Goal: Information Seeking & Learning: Find specific fact

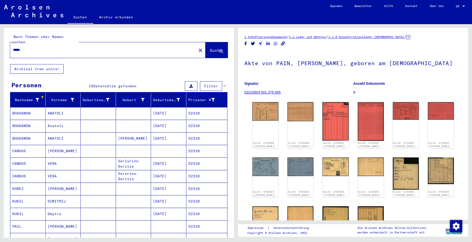
click at [28, 47] on input "*****" at bounding box center [103, 49] width 180 height 5
type input "****"
click at [10, 44] on div "****" at bounding box center [101, 49] width 183 height 11
paste input "*****"
click at [210, 48] on span "Suche" at bounding box center [216, 50] width 13 height 5
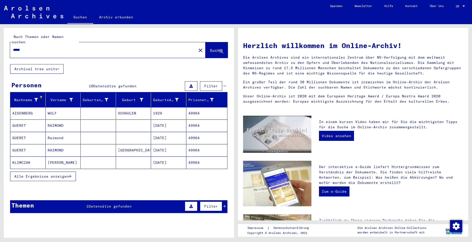
click at [41, 174] on span "Alle Ergebnisse anzeigen" at bounding box center [41, 176] width 54 height 5
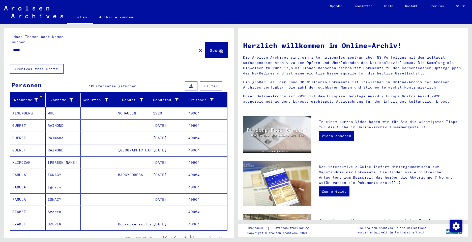
click at [20, 169] on mat-cell "PAMULA" at bounding box center [27, 175] width 35 height 12
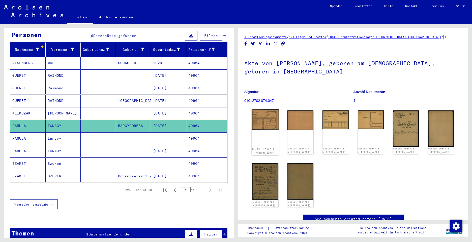
scroll to position [76, 0]
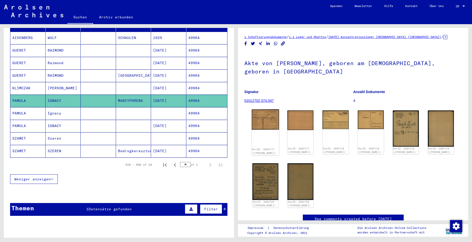
click at [265, 120] on img at bounding box center [264, 120] width 27 height 20
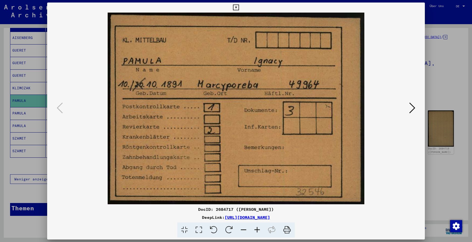
click at [410, 111] on icon at bounding box center [412, 108] width 6 height 12
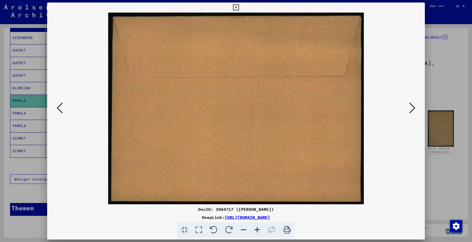
click at [410, 111] on icon at bounding box center [412, 108] width 6 height 12
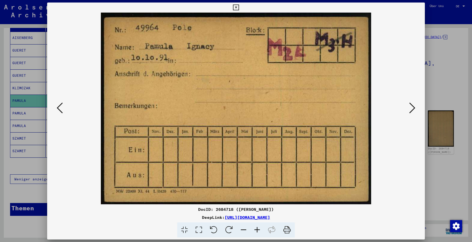
click at [410, 111] on icon at bounding box center [412, 108] width 6 height 12
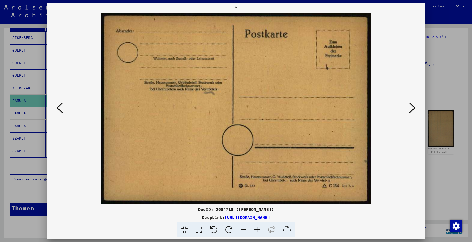
click at [410, 109] on icon at bounding box center [412, 108] width 6 height 12
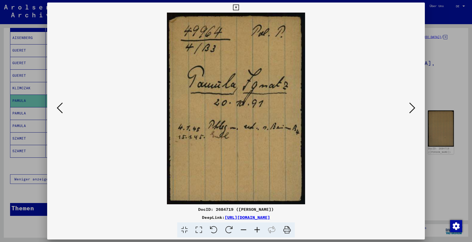
click at [410, 109] on icon at bounding box center [412, 108] width 6 height 12
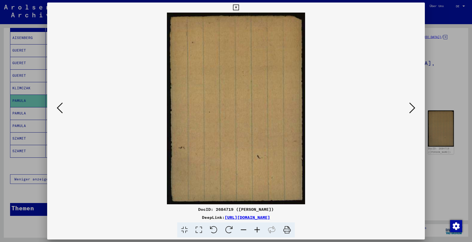
click at [410, 109] on icon at bounding box center [412, 108] width 6 height 12
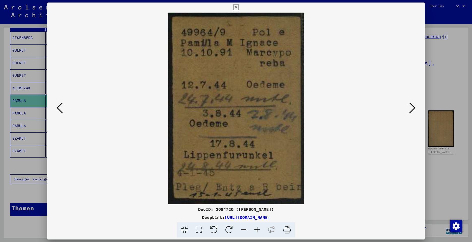
click at [410, 109] on icon at bounding box center [412, 108] width 6 height 12
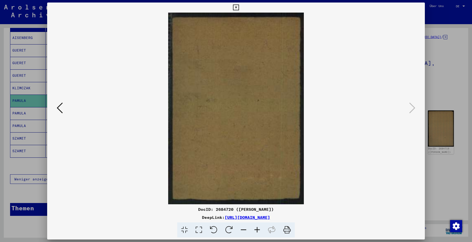
click at [61, 109] on icon at bounding box center [60, 108] width 6 height 12
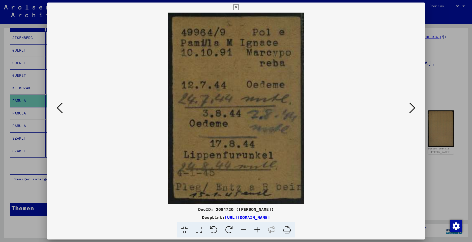
click at [412, 108] on icon at bounding box center [412, 108] width 6 height 12
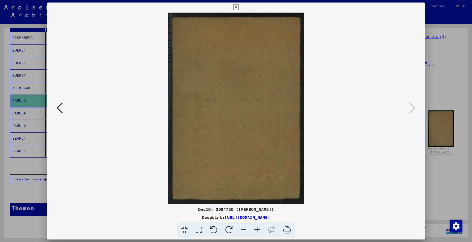
click at [235, 5] on icon at bounding box center [236, 8] width 6 height 6
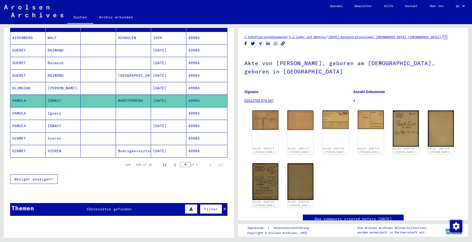
click at [20, 108] on mat-cell "PAMULA" at bounding box center [27, 113] width 35 height 12
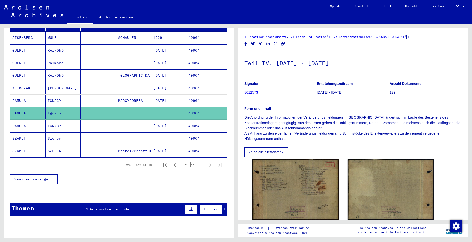
click at [19, 120] on mat-cell "PAMULA" at bounding box center [27, 126] width 35 height 12
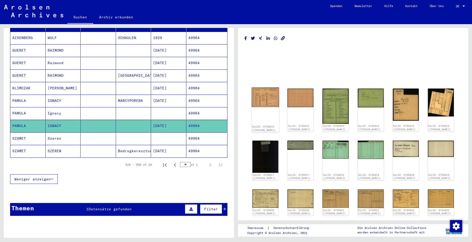
click at [266, 100] on img at bounding box center [264, 97] width 27 height 19
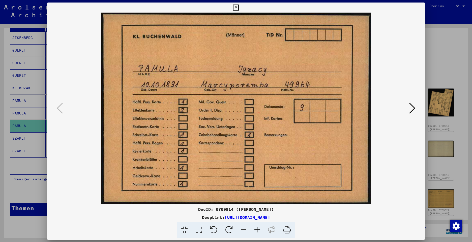
click at [266, 100] on img at bounding box center [235, 109] width 343 height 192
click at [412, 110] on icon at bounding box center [412, 108] width 6 height 12
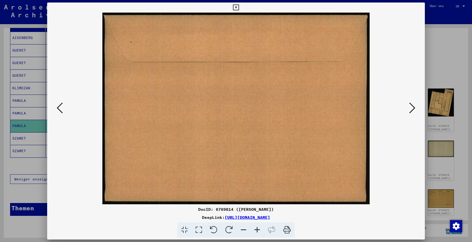
click at [412, 110] on icon at bounding box center [412, 108] width 6 height 12
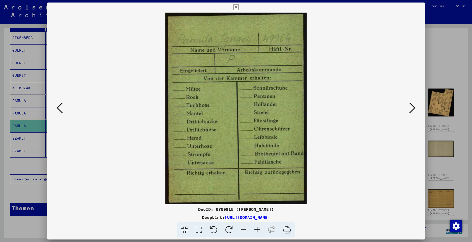
click at [412, 110] on icon at bounding box center [412, 108] width 6 height 12
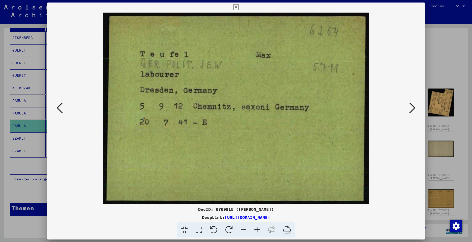
click at [412, 110] on icon at bounding box center [412, 108] width 6 height 12
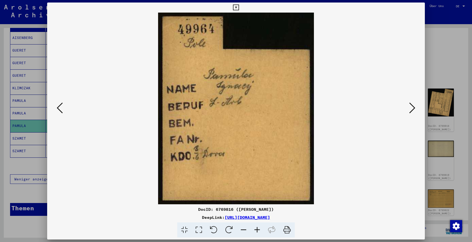
click at [411, 111] on icon at bounding box center [412, 108] width 6 height 12
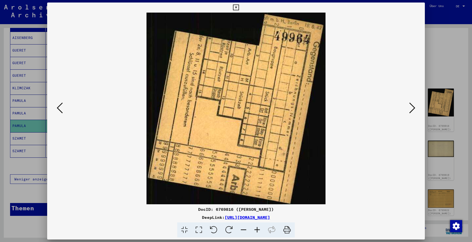
click at [411, 111] on icon at bounding box center [412, 108] width 6 height 12
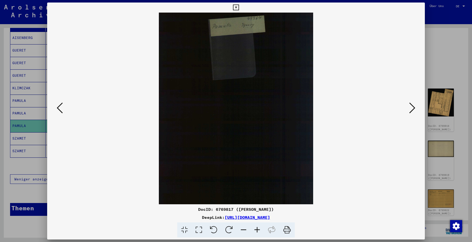
click at [411, 111] on icon at bounding box center [412, 108] width 6 height 12
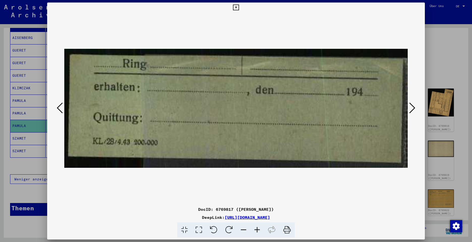
click at [411, 111] on icon at bounding box center [412, 108] width 6 height 12
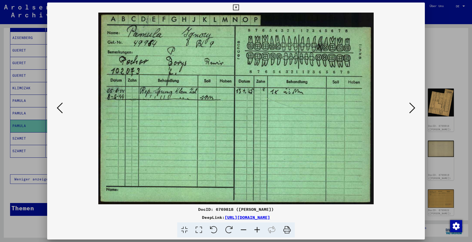
click at [411, 111] on icon at bounding box center [412, 108] width 6 height 12
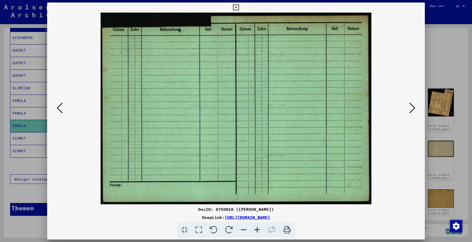
click at [411, 111] on icon at bounding box center [412, 108] width 6 height 12
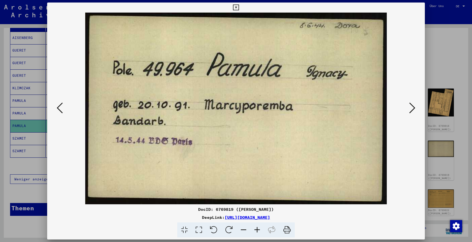
click at [56, 107] on button at bounding box center [59, 108] width 9 height 14
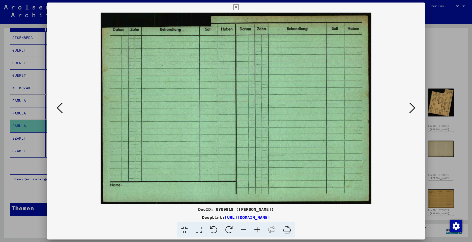
click at [56, 107] on button at bounding box center [59, 108] width 9 height 14
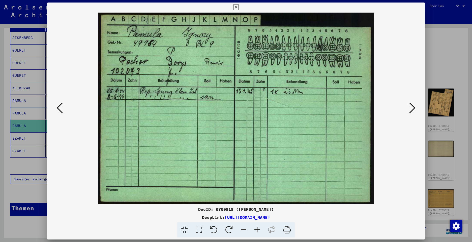
click at [411, 107] on icon at bounding box center [412, 108] width 6 height 12
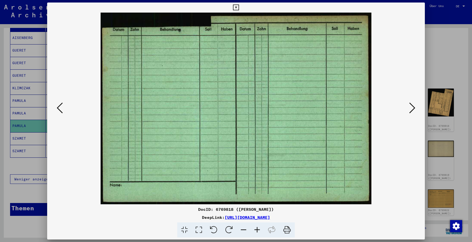
click at [411, 107] on icon at bounding box center [412, 108] width 6 height 12
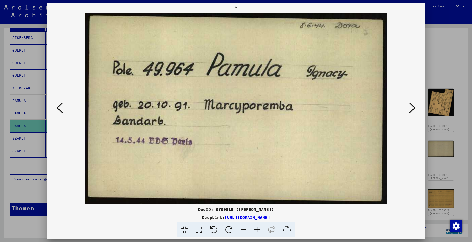
click at [411, 107] on icon at bounding box center [412, 108] width 6 height 12
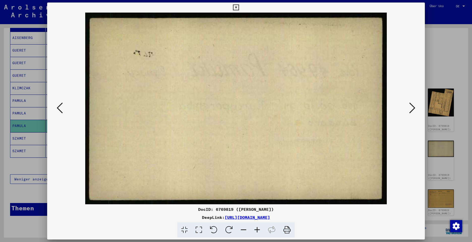
click at [411, 107] on icon at bounding box center [412, 108] width 6 height 12
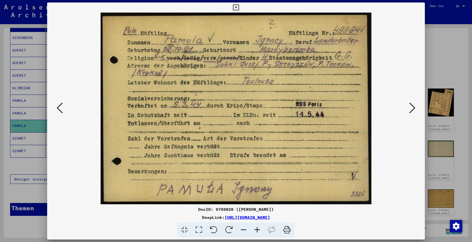
click at [413, 111] on icon at bounding box center [412, 108] width 6 height 12
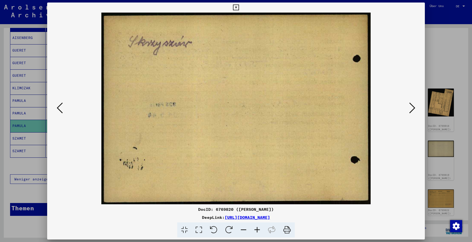
click at [413, 111] on icon at bounding box center [412, 108] width 6 height 12
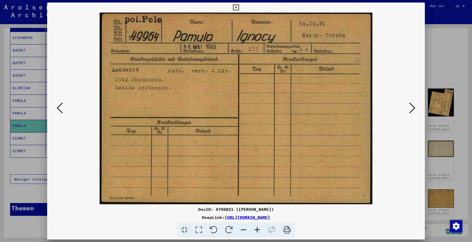
click at [413, 111] on icon at bounding box center [412, 108] width 6 height 12
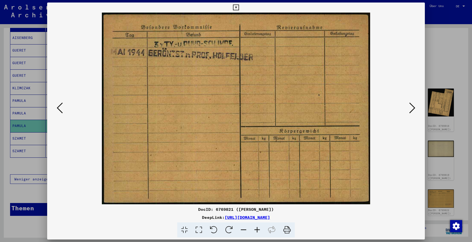
click at [413, 111] on icon at bounding box center [412, 108] width 6 height 12
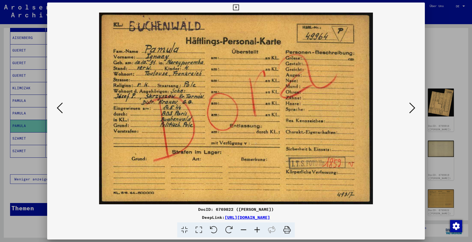
click at [413, 111] on icon at bounding box center [412, 108] width 6 height 12
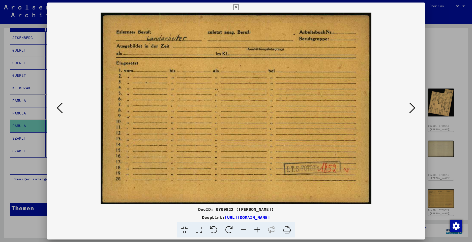
click at [413, 111] on icon at bounding box center [412, 108] width 6 height 12
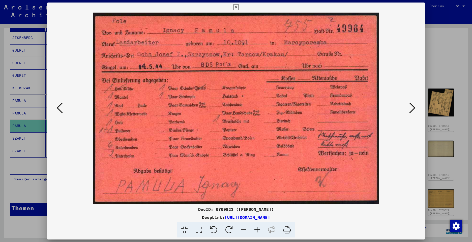
click at [413, 111] on icon at bounding box center [412, 108] width 6 height 12
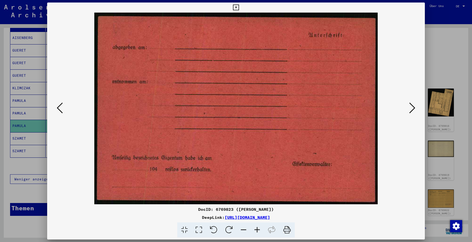
click at [413, 111] on icon at bounding box center [412, 108] width 6 height 12
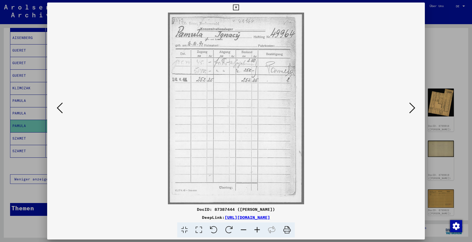
click at [413, 111] on icon at bounding box center [412, 108] width 6 height 12
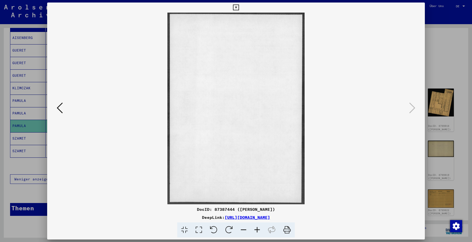
click at [236, 8] on icon at bounding box center [236, 8] width 6 height 6
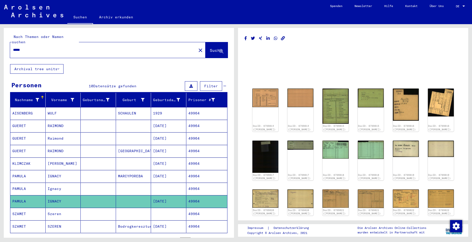
click at [37, 47] on input "*****" at bounding box center [103, 49] width 180 height 5
type input "*"
paste input "*****"
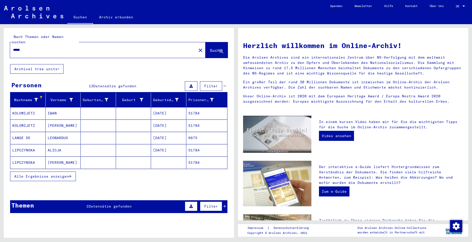
click at [32, 174] on button "Alle Ergebnisse anzeigen" at bounding box center [43, 177] width 66 height 10
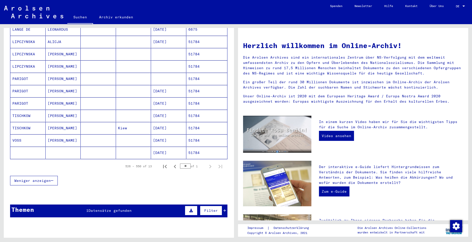
scroll to position [126, 0]
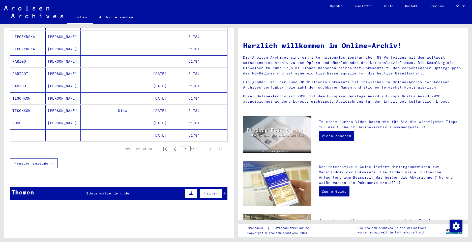
click at [17, 69] on mat-cell "PARIGOT" at bounding box center [27, 74] width 35 height 12
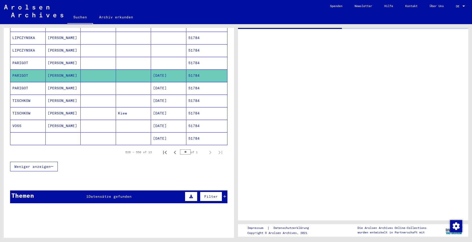
scroll to position [127, 0]
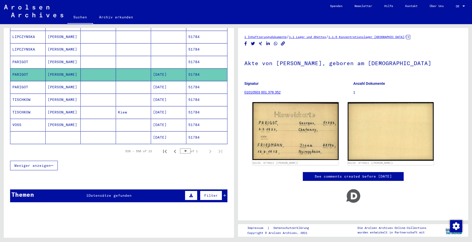
click at [13, 81] on mat-cell "PARIGOT" at bounding box center [27, 87] width 35 height 12
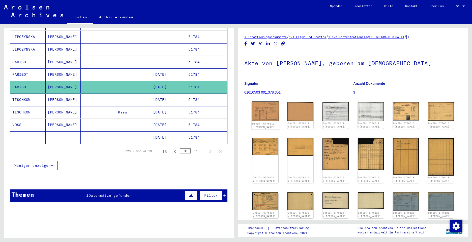
click at [264, 113] on img at bounding box center [264, 112] width 27 height 20
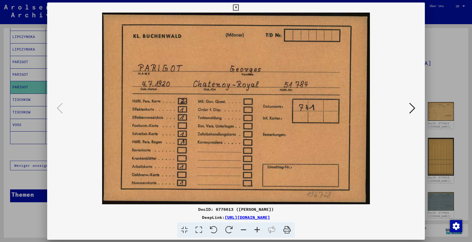
click at [264, 113] on img at bounding box center [235, 109] width 343 height 192
click at [413, 108] on icon at bounding box center [412, 108] width 6 height 12
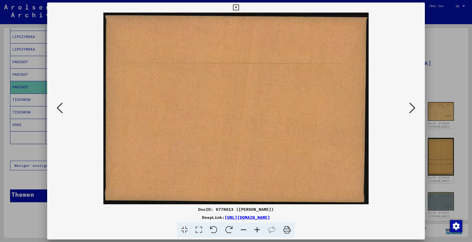
click at [413, 108] on icon at bounding box center [412, 108] width 6 height 12
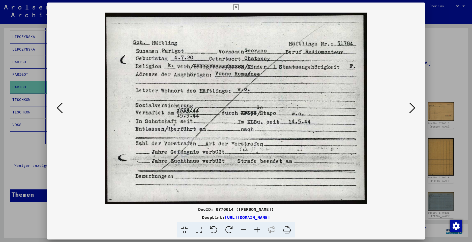
click at [410, 108] on icon at bounding box center [412, 108] width 6 height 12
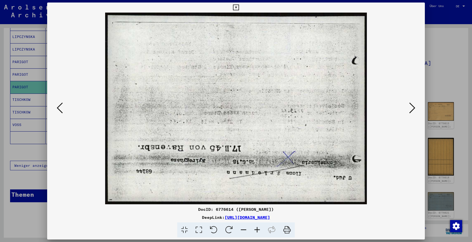
click at [410, 108] on icon at bounding box center [412, 108] width 6 height 12
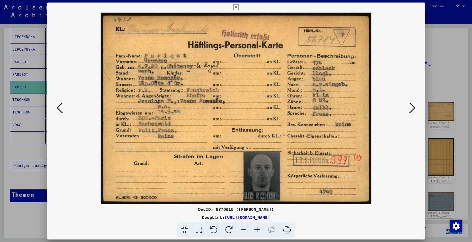
click at [58, 108] on icon at bounding box center [60, 108] width 6 height 12
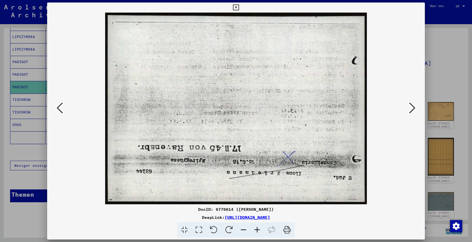
click at [58, 108] on icon at bounding box center [60, 108] width 6 height 12
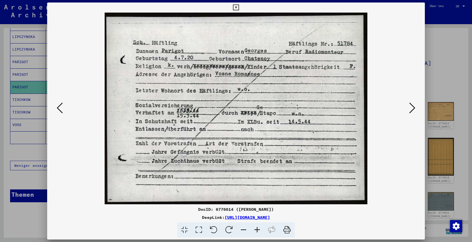
click at [413, 107] on icon at bounding box center [412, 108] width 6 height 12
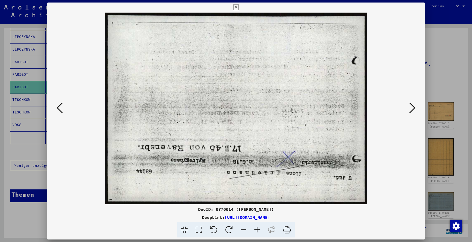
click at [413, 107] on icon at bounding box center [412, 108] width 6 height 12
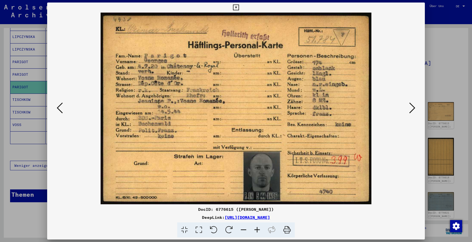
click at [413, 107] on icon at bounding box center [412, 108] width 6 height 12
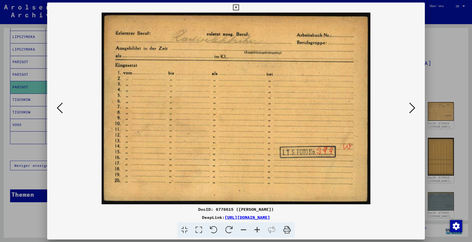
click at [410, 110] on icon at bounding box center [412, 108] width 6 height 12
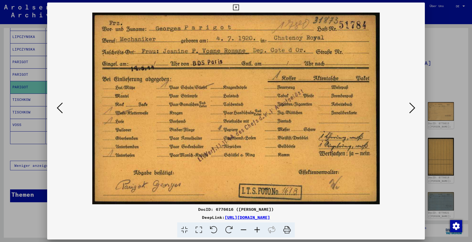
click at [409, 109] on icon at bounding box center [412, 108] width 6 height 12
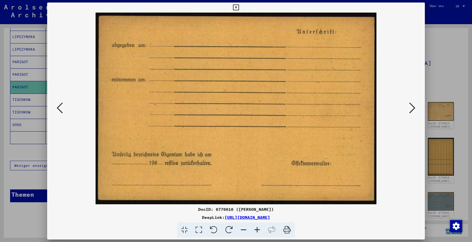
click at [409, 109] on icon at bounding box center [412, 108] width 6 height 12
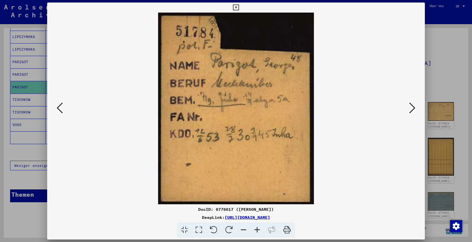
click at [409, 109] on icon at bounding box center [412, 108] width 6 height 12
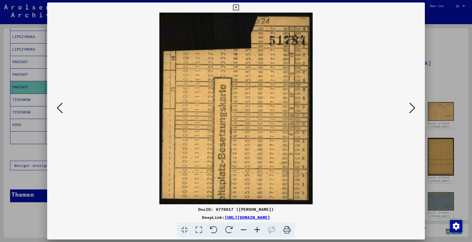
click at [409, 109] on icon at bounding box center [412, 108] width 6 height 12
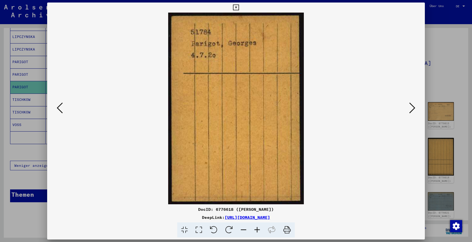
click at [409, 109] on icon at bounding box center [412, 108] width 6 height 12
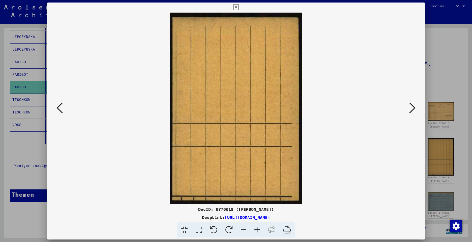
click at [409, 109] on icon at bounding box center [412, 108] width 6 height 12
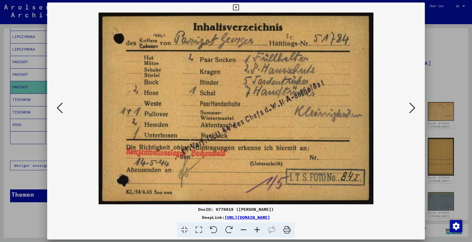
click at [409, 109] on icon at bounding box center [412, 108] width 6 height 12
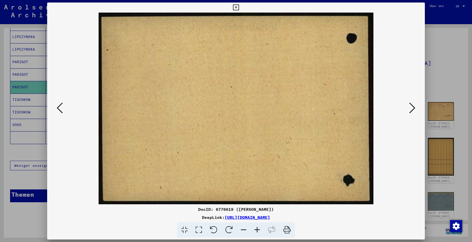
click at [409, 109] on icon at bounding box center [412, 108] width 6 height 12
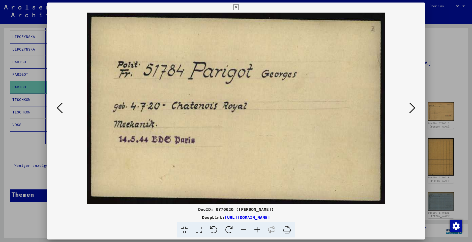
click at [409, 109] on icon at bounding box center [412, 108] width 6 height 12
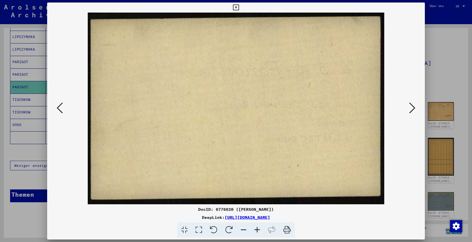
click at [409, 109] on icon at bounding box center [412, 108] width 6 height 12
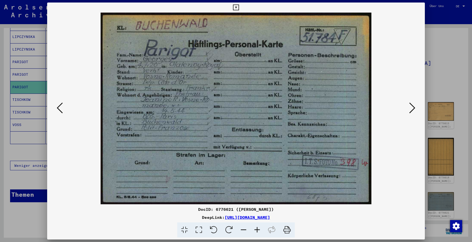
click at [412, 108] on icon at bounding box center [412, 108] width 6 height 12
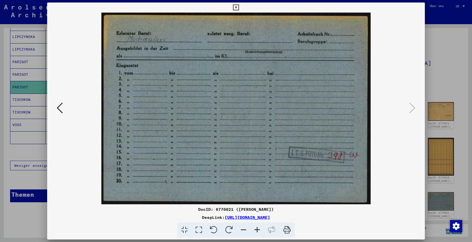
click at [237, 9] on icon at bounding box center [236, 8] width 6 height 6
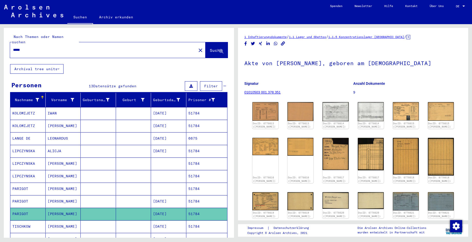
drag, startPoint x: 30, startPoint y: 44, endPoint x: -1, endPoint y: 36, distance: 32.2
click at [0, 36] on html "Suchen Archiv erkunden Spenden Newsletter Hilfe Kontakt Über Uns Suchen Archiv …" at bounding box center [236, 121] width 472 height 242
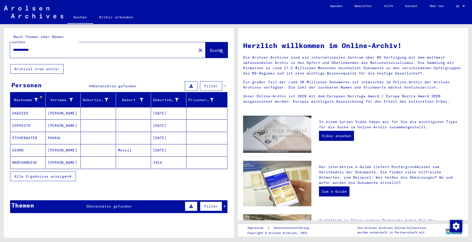
click at [46, 174] on span "Alle Ergebnisse anzeigen" at bounding box center [41, 176] width 54 height 5
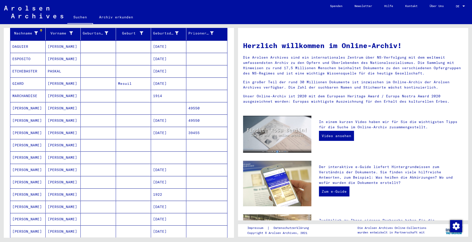
scroll to position [76, 0]
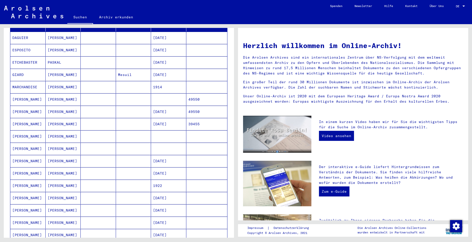
click at [17, 95] on mat-cell "[PERSON_NAME]" at bounding box center [27, 99] width 35 height 12
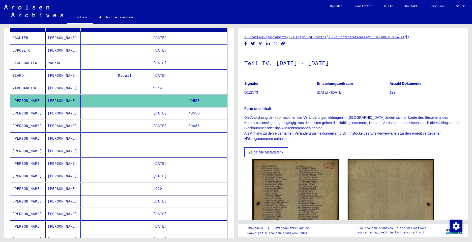
scroll to position [25, 0]
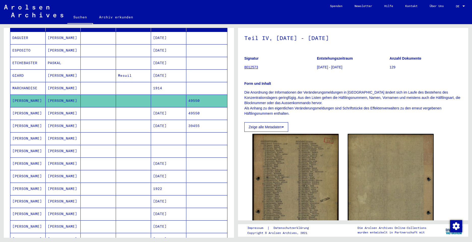
click at [23, 109] on mat-cell "[PERSON_NAME]" at bounding box center [27, 113] width 35 height 12
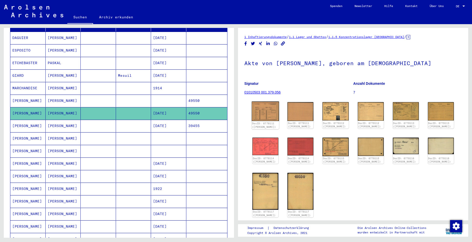
click at [269, 114] on img at bounding box center [264, 112] width 27 height 20
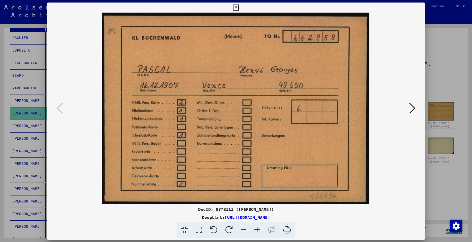
click at [269, 114] on img at bounding box center [235, 109] width 343 height 192
click at [409, 109] on icon at bounding box center [412, 108] width 6 height 12
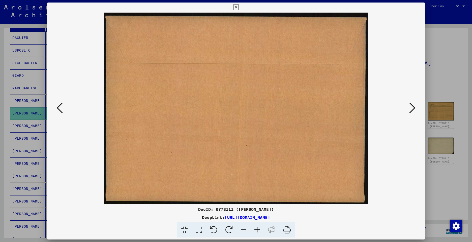
click at [409, 109] on icon at bounding box center [412, 108] width 6 height 12
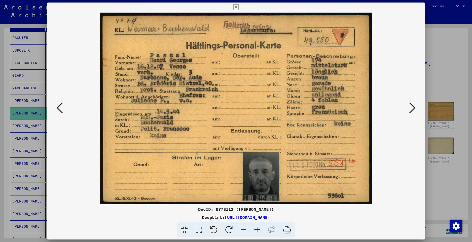
click at [408, 108] on button at bounding box center [411, 108] width 9 height 14
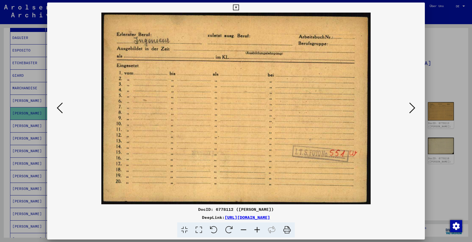
click at [413, 109] on icon at bounding box center [412, 108] width 6 height 12
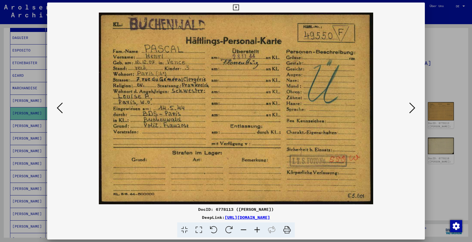
click at [412, 110] on icon at bounding box center [412, 108] width 6 height 12
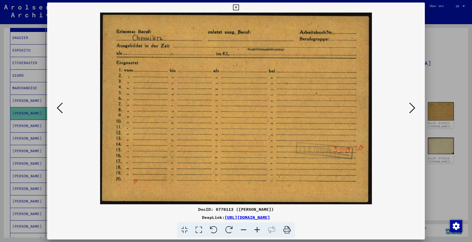
click at [412, 111] on icon at bounding box center [412, 108] width 6 height 12
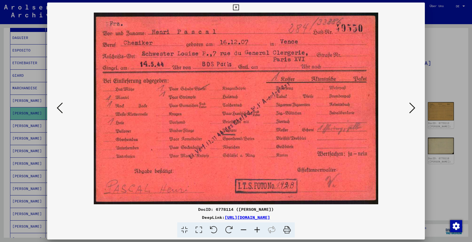
click at [411, 108] on icon at bounding box center [412, 108] width 6 height 12
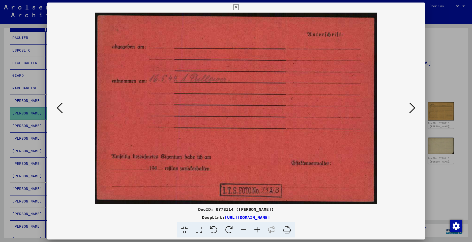
click at [411, 108] on icon at bounding box center [412, 108] width 6 height 12
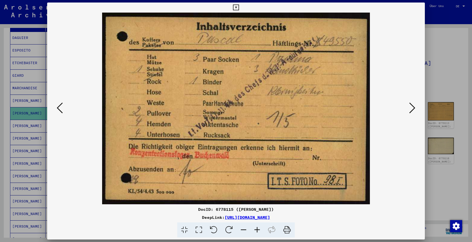
click at [411, 108] on icon at bounding box center [412, 108] width 6 height 12
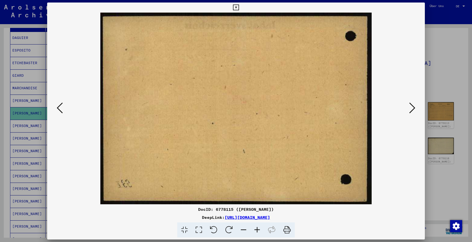
click at [411, 108] on icon at bounding box center [412, 108] width 6 height 12
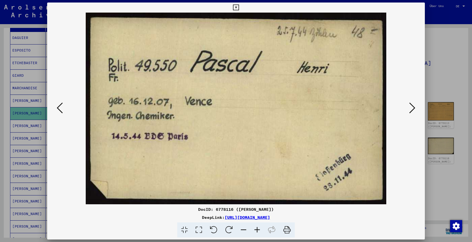
click at [413, 107] on icon at bounding box center [412, 108] width 6 height 12
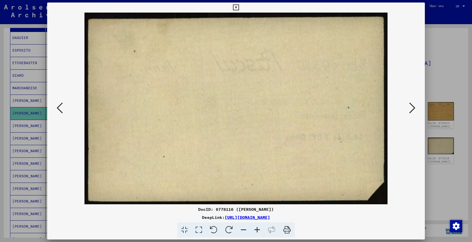
click at [413, 107] on icon at bounding box center [412, 108] width 6 height 12
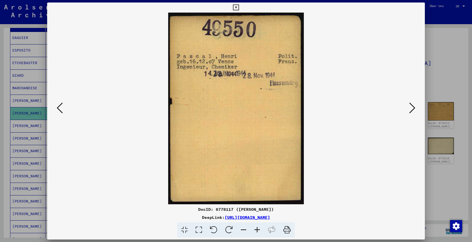
click at [412, 108] on icon at bounding box center [412, 108] width 6 height 12
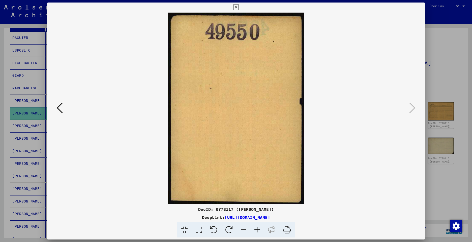
click at [235, 7] on icon at bounding box center [236, 8] width 6 height 6
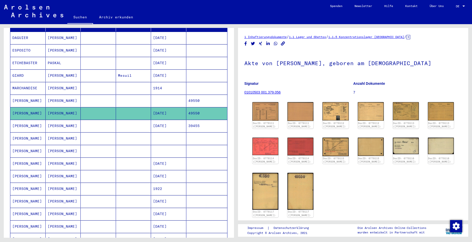
click at [18, 120] on mat-cell "[PERSON_NAME]" at bounding box center [27, 126] width 35 height 12
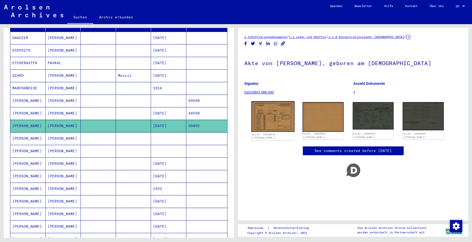
click at [271, 115] on img at bounding box center [272, 117] width 43 height 31
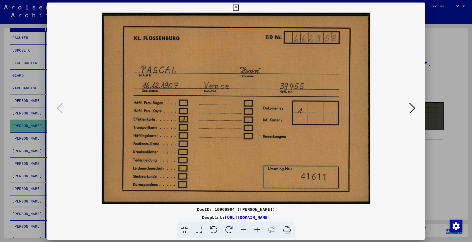
click at [271, 115] on img at bounding box center [235, 109] width 343 height 192
click at [413, 109] on icon at bounding box center [412, 108] width 6 height 12
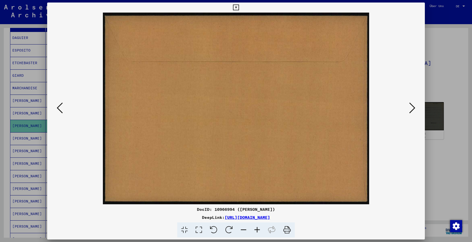
click at [413, 109] on icon at bounding box center [412, 108] width 6 height 12
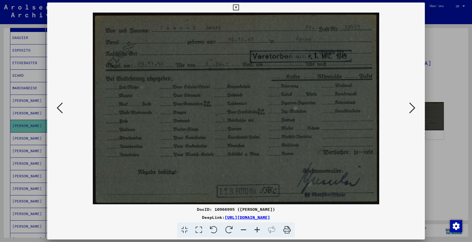
click at [410, 109] on icon at bounding box center [412, 108] width 6 height 12
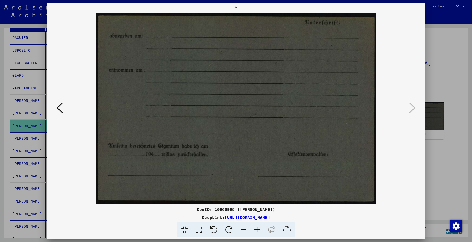
click at [235, 9] on icon at bounding box center [236, 8] width 6 height 6
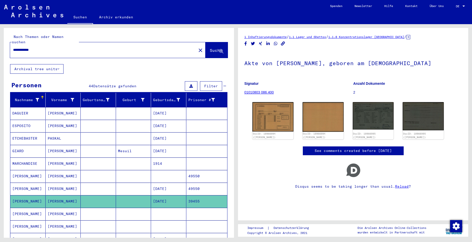
drag, startPoint x: 44, startPoint y: 44, endPoint x: 1, endPoint y: 37, distance: 43.2
click at [0, 38] on div "**********" at bounding box center [118, 131] width 236 height 214
paste input "text"
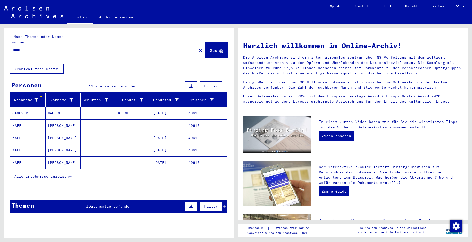
click at [39, 174] on span "Alle Ergebnisse anzeigen" at bounding box center [41, 176] width 54 height 5
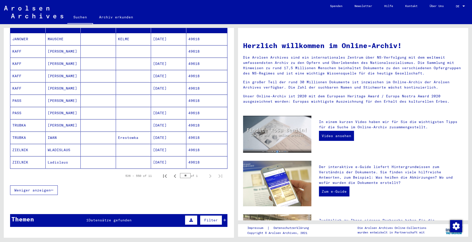
scroll to position [76, 0]
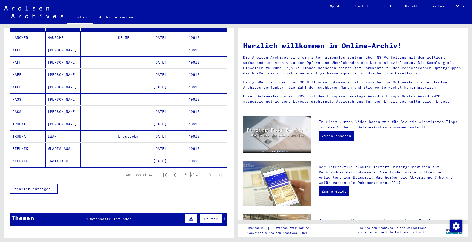
click at [16, 93] on mat-cell "PASS" at bounding box center [27, 99] width 35 height 12
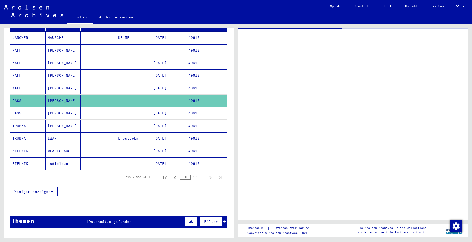
click at [18, 107] on mat-cell "PASS" at bounding box center [27, 113] width 35 height 12
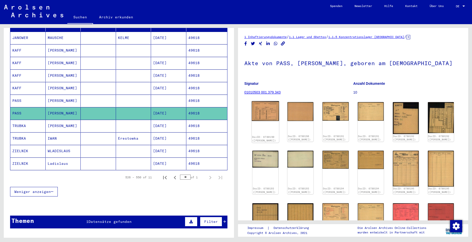
click at [269, 112] on img at bounding box center [264, 111] width 27 height 20
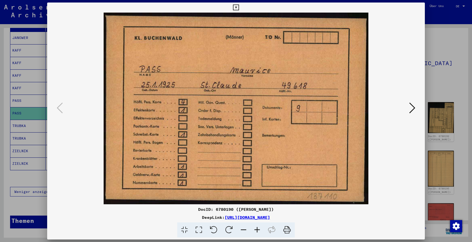
click at [411, 109] on icon at bounding box center [412, 108] width 6 height 12
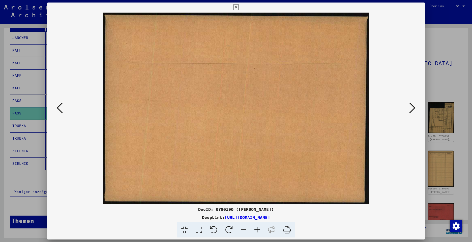
click at [411, 109] on icon at bounding box center [412, 108] width 6 height 12
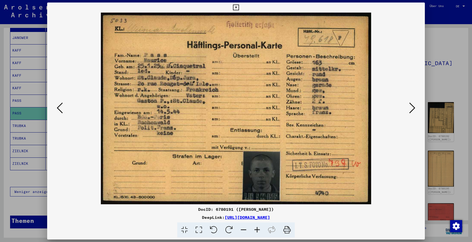
click at [412, 109] on icon at bounding box center [412, 108] width 6 height 12
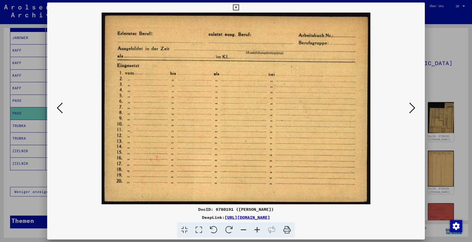
click at [412, 109] on icon at bounding box center [412, 108] width 6 height 12
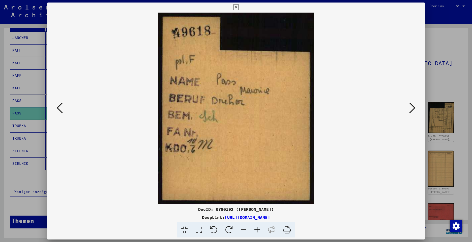
click at [412, 108] on icon at bounding box center [412, 108] width 6 height 12
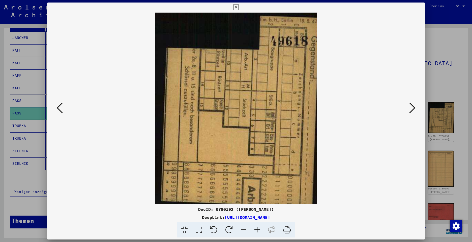
click at [412, 108] on icon at bounding box center [412, 108] width 6 height 12
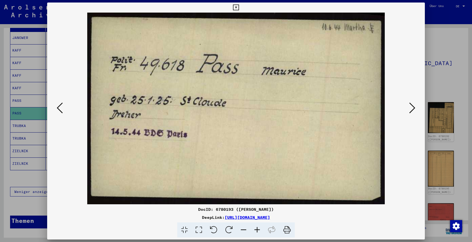
click at [412, 108] on icon at bounding box center [412, 108] width 6 height 12
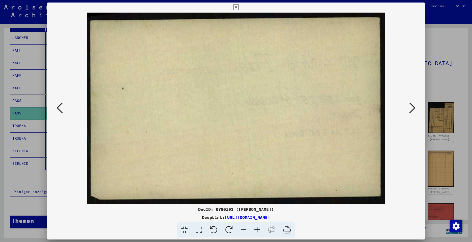
click at [412, 108] on icon at bounding box center [412, 108] width 6 height 12
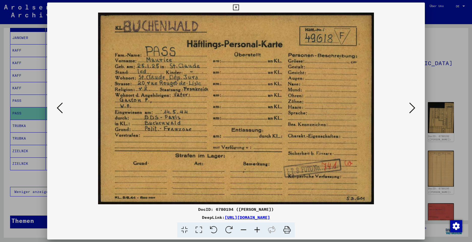
click at [412, 108] on icon at bounding box center [412, 108] width 6 height 12
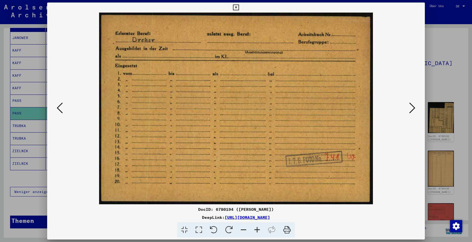
click at [412, 108] on icon at bounding box center [412, 108] width 6 height 12
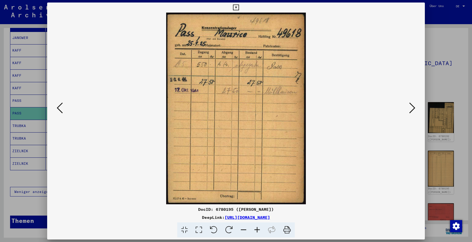
click at [412, 108] on icon at bounding box center [412, 108] width 6 height 12
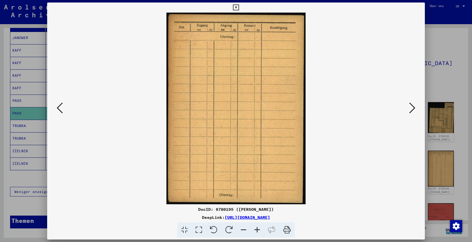
click at [412, 108] on icon at bounding box center [412, 108] width 6 height 12
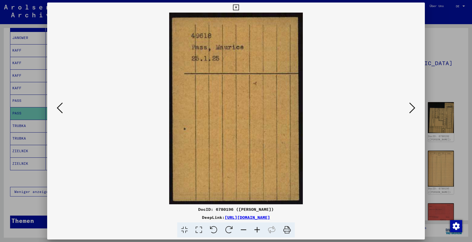
click at [412, 108] on icon at bounding box center [412, 108] width 6 height 12
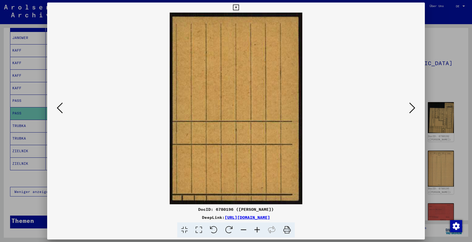
click at [412, 108] on icon at bounding box center [412, 108] width 6 height 12
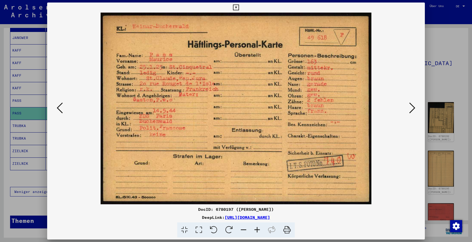
click at [412, 108] on icon at bounding box center [412, 108] width 6 height 12
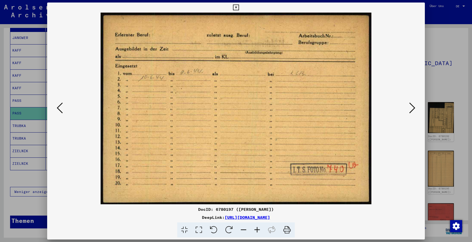
click at [412, 108] on icon at bounding box center [412, 108] width 6 height 12
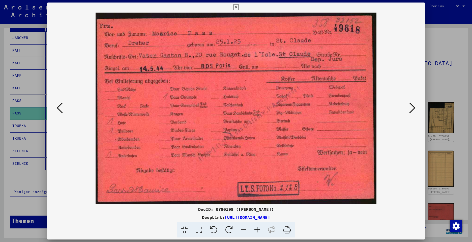
click at [410, 110] on icon at bounding box center [412, 108] width 6 height 12
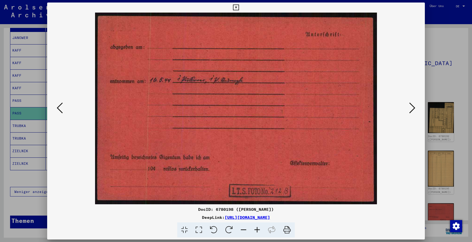
click at [410, 110] on icon at bounding box center [412, 108] width 6 height 12
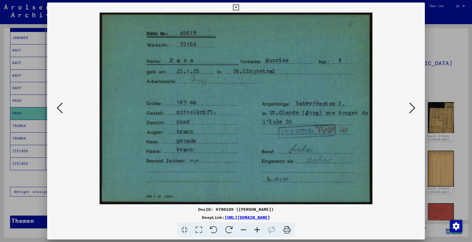
click at [410, 110] on icon at bounding box center [412, 108] width 6 height 12
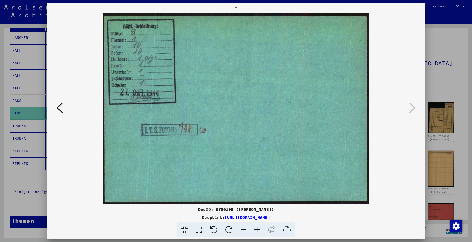
click at [235, 9] on icon at bounding box center [236, 8] width 6 height 6
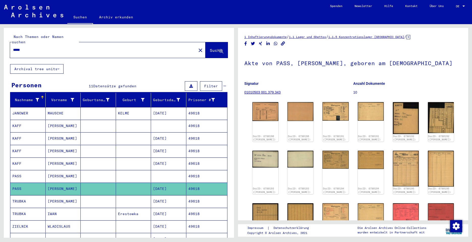
drag, startPoint x: 30, startPoint y: 44, endPoint x: -1, endPoint y: 37, distance: 32.3
click at [0, 37] on html "Suchen Archiv erkunden Spenden Newsletter Hilfe Kontakt Über Uns Suchen Archiv …" at bounding box center [236, 121] width 472 height 242
paste input "text"
type input "*****"
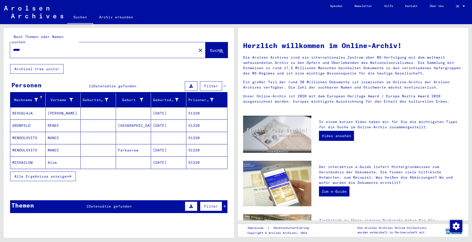
click at [32, 174] on span "Alle Ergebnisse anzeigen" at bounding box center [41, 176] width 54 height 5
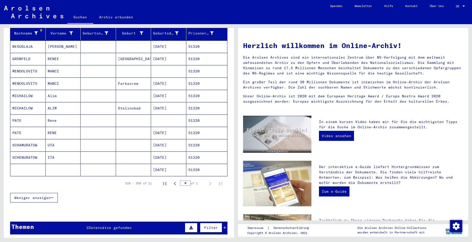
scroll to position [76, 0]
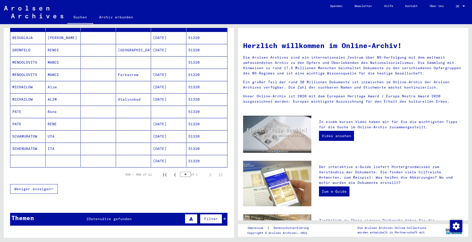
click at [19, 106] on mat-cell "PATE" at bounding box center [27, 112] width 35 height 12
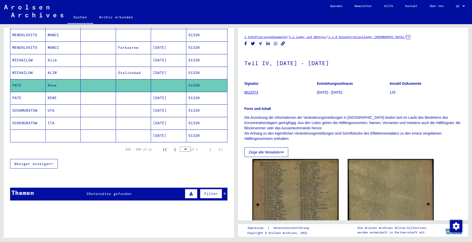
scroll to position [104, 0]
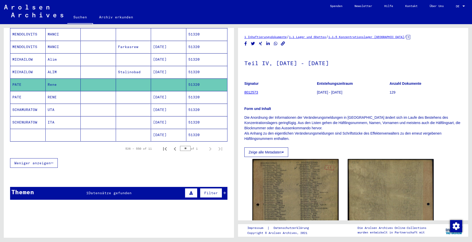
click at [13, 91] on mat-cell "PATE" at bounding box center [27, 97] width 35 height 12
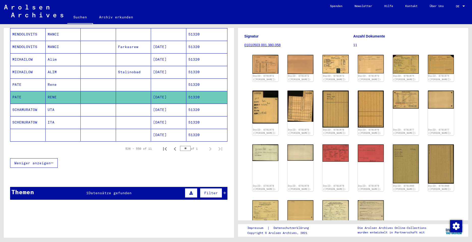
scroll to position [44, 0]
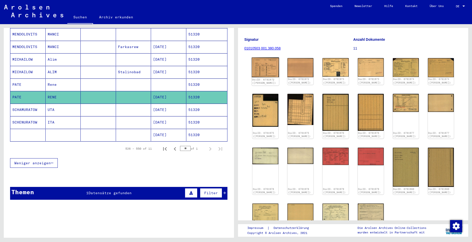
click at [265, 68] on img at bounding box center [264, 68] width 27 height 20
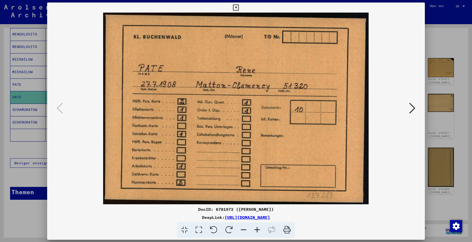
click at [265, 68] on img at bounding box center [235, 109] width 343 height 192
click at [410, 108] on icon at bounding box center [412, 108] width 6 height 12
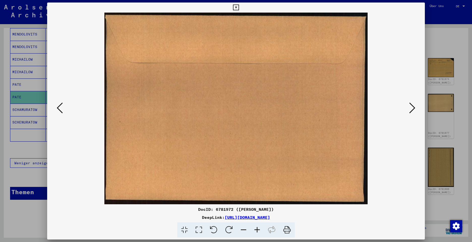
click at [410, 108] on icon at bounding box center [412, 108] width 6 height 12
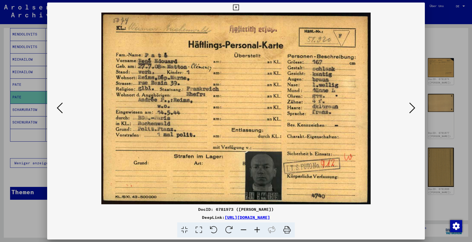
click at [411, 110] on icon at bounding box center [412, 108] width 6 height 12
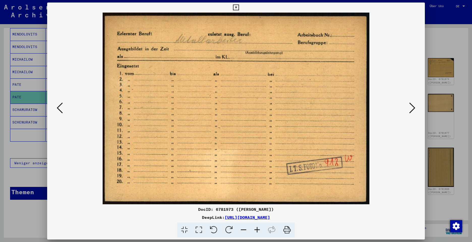
click at [410, 110] on icon at bounding box center [412, 108] width 6 height 12
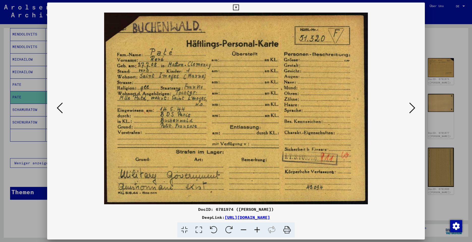
click at [411, 108] on icon at bounding box center [412, 108] width 6 height 12
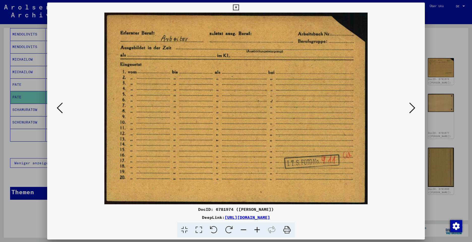
click at [411, 111] on icon at bounding box center [412, 108] width 6 height 12
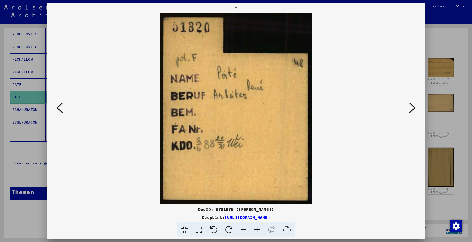
click at [411, 111] on icon at bounding box center [412, 108] width 6 height 12
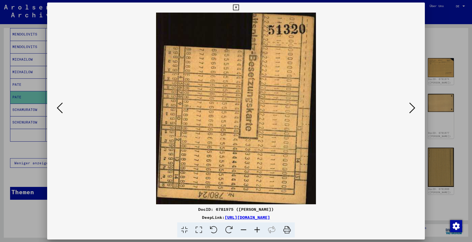
click at [411, 111] on icon at bounding box center [412, 108] width 6 height 12
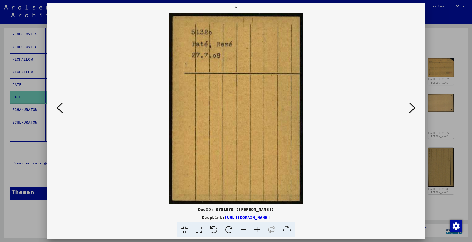
click at [411, 111] on icon at bounding box center [412, 108] width 6 height 12
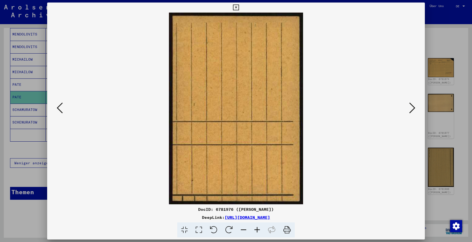
click at [411, 111] on icon at bounding box center [412, 108] width 6 height 12
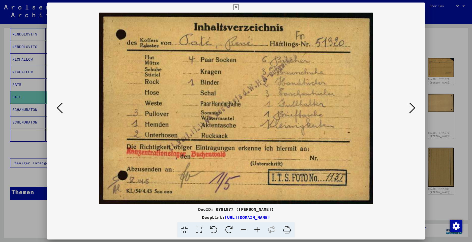
click at [411, 111] on icon at bounding box center [412, 108] width 6 height 12
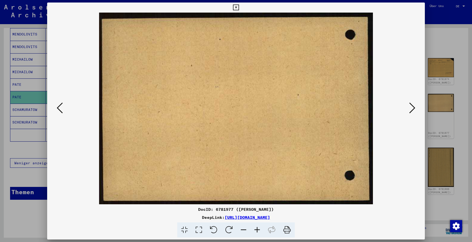
click at [411, 111] on icon at bounding box center [412, 108] width 6 height 12
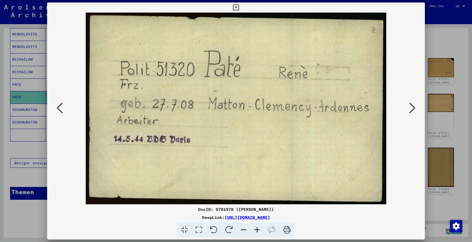
click at [411, 111] on icon at bounding box center [412, 108] width 6 height 12
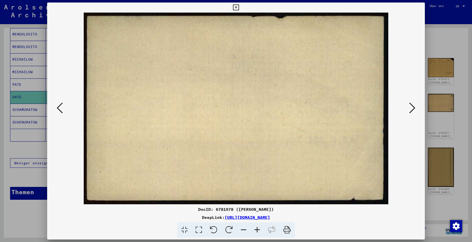
click at [411, 111] on icon at bounding box center [412, 108] width 6 height 12
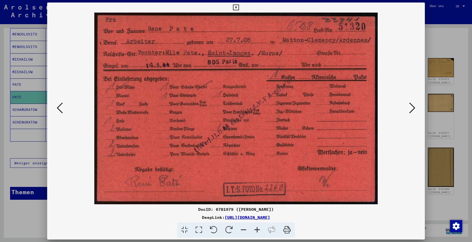
click at [255, 231] on icon at bounding box center [257, 230] width 14 height 15
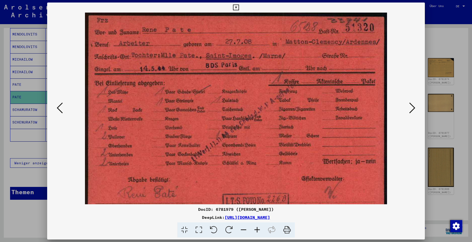
click at [255, 231] on icon at bounding box center [257, 230] width 14 height 15
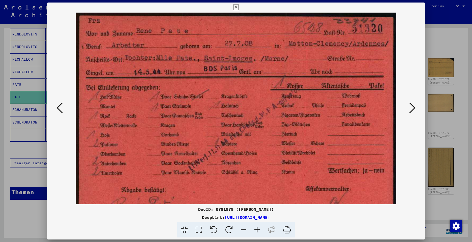
click at [255, 231] on icon at bounding box center [257, 230] width 14 height 15
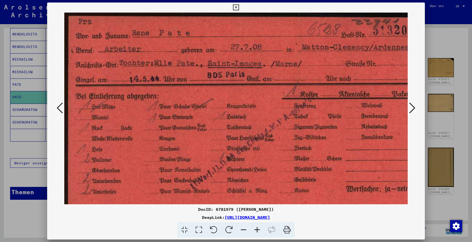
click at [246, 229] on icon at bounding box center [244, 230] width 14 height 15
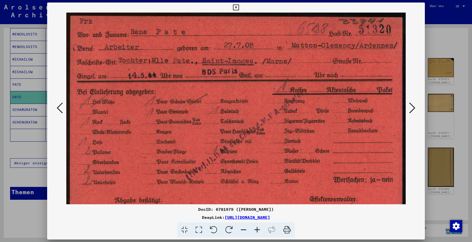
click at [246, 230] on icon at bounding box center [244, 230] width 14 height 15
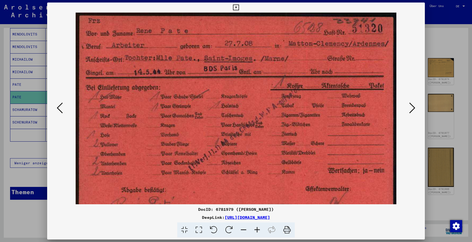
click at [246, 230] on icon at bounding box center [244, 230] width 14 height 15
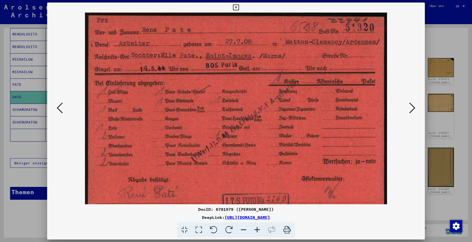
click at [246, 230] on icon at bounding box center [244, 230] width 14 height 15
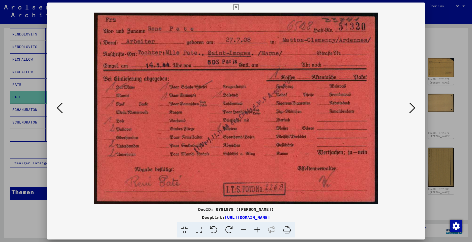
click at [246, 230] on icon at bounding box center [244, 230] width 14 height 15
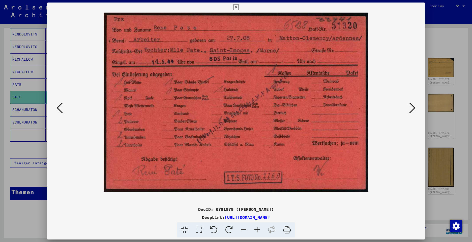
click at [415, 110] on button at bounding box center [411, 108] width 9 height 14
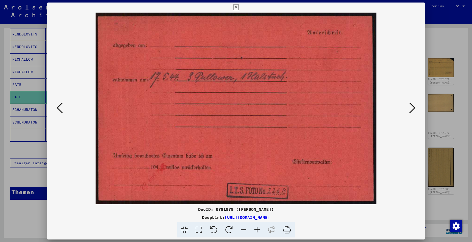
click at [415, 110] on button at bounding box center [411, 108] width 9 height 14
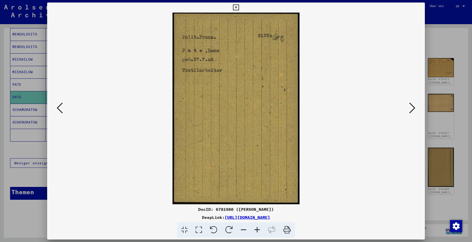
click at [410, 110] on icon at bounding box center [412, 108] width 6 height 12
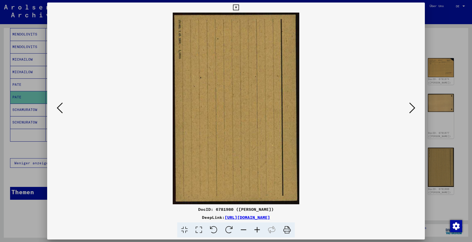
click at [410, 110] on icon at bounding box center [412, 108] width 6 height 12
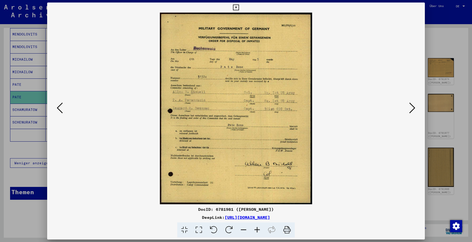
drag, startPoint x: 259, startPoint y: 104, endPoint x: 258, endPoint y: 91, distance: 12.4
click at [258, 91] on img at bounding box center [236, 109] width 152 height 192
click at [410, 109] on icon at bounding box center [412, 108] width 6 height 12
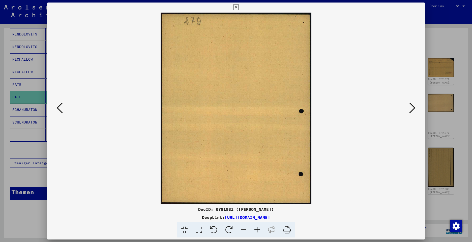
click at [410, 109] on icon at bounding box center [412, 108] width 6 height 12
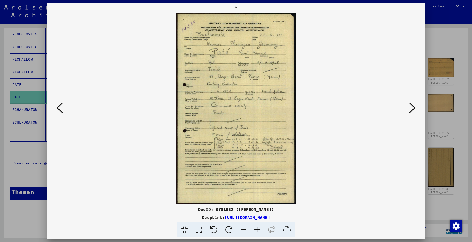
click at [256, 229] on icon at bounding box center [257, 230] width 14 height 15
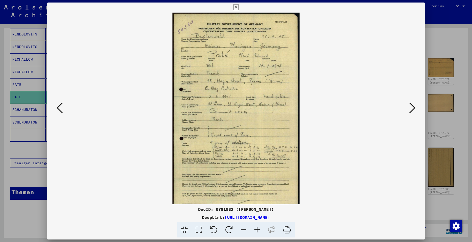
click at [256, 229] on icon at bounding box center [257, 230] width 14 height 15
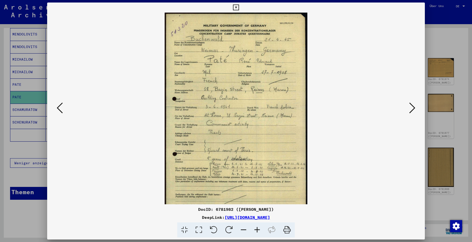
click at [256, 229] on icon at bounding box center [257, 230] width 14 height 15
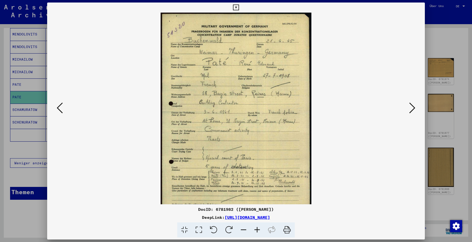
click at [256, 229] on icon at bounding box center [257, 230] width 14 height 15
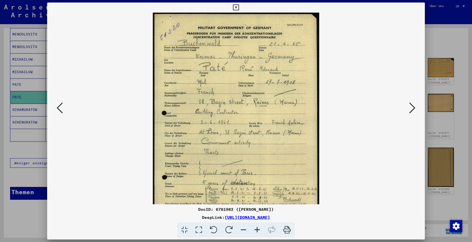
click at [256, 229] on icon at bounding box center [257, 230] width 14 height 15
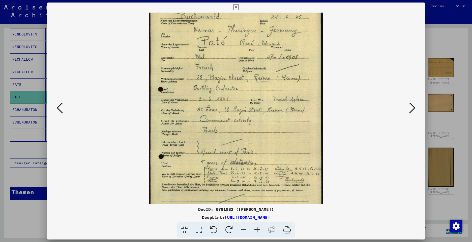
scroll to position [31, 0]
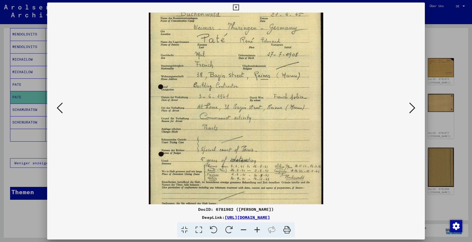
drag, startPoint x: 256, startPoint y: 182, endPoint x: 219, endPoint y: 151, distance: 47.9
click at [219, 151] on img at bounding box center [236, 122] width 174 height 280
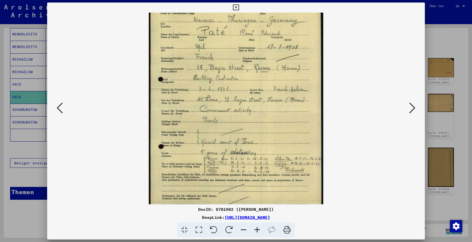
drag, startPoint x: 201, startPoint y: 117, endPoint x: 199, endPoint y: 113, distance: 4.7
click at [199, 113] on img at bounding box center [236, 114] width 174 height 280
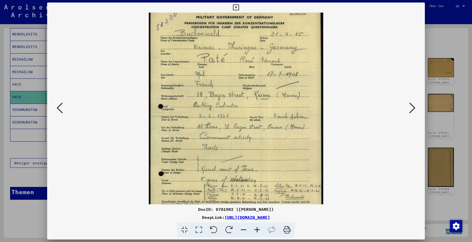
scroll to position [11, 0]
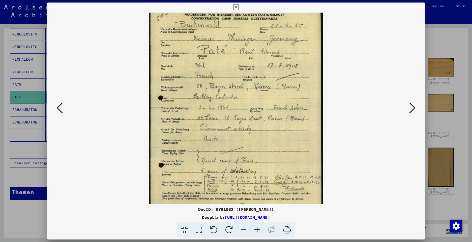
drag, startPoint x: 250, startPoint y: 99, endPoint x: 245, endPoint y: 118, distance: 19.6
click at [245, 118] on img at bounding box center [236, 133] width 174 height 280
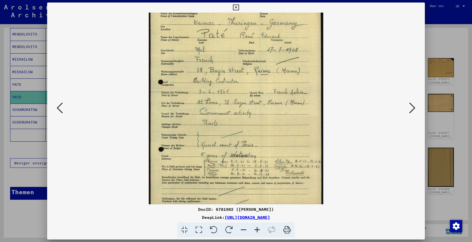
drag, startPoint x: 244, startPoint y: 141, endPoint x: 243, endPoint y: 125, distance: 15.6
click at [243, 125] on img at bounding box center [236, 117] width 174 height 280
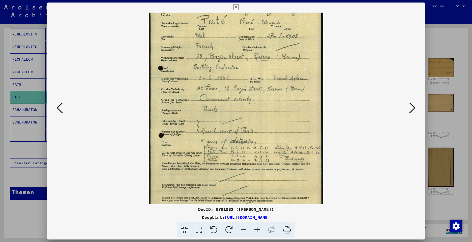
drag, startPoint x: 242, startPoint y: 140, endPoint x: 242, endPoint y: 131, distance: 8.6
click at [242, 131] on img at bounding box center [236, 103] width 174 height 280
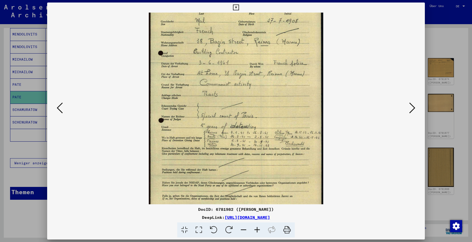
drag, startPoint x: 242, startPoint y: 156, endPoint x: 241, endPoint y: 140, distance: 15.4
click at [241, 140] on img at bounding box center [236, 88] width 174 height 280
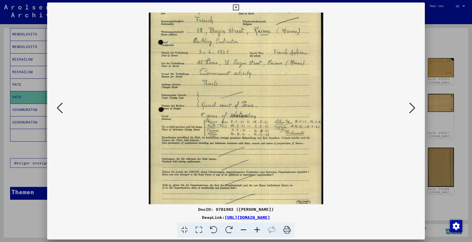
drag, startPoint x: 238, startPoint y: 155, endPoint x: 238, endPoint y: 144, distance: 10.8
click at [238, 144] on img at bounding box center [236, 77] width 174 height 280
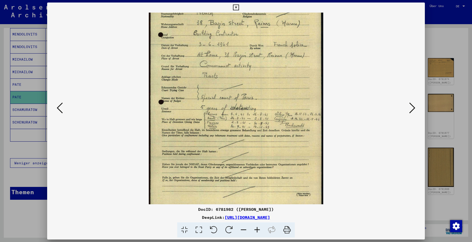
drag, startPoint x: 237, startPoint y: 158, endPoint x: 237, endPoint y: 150, distance: 7.6
click at [237, 150] on img at bounding box center [236, 69] width 174 height 280
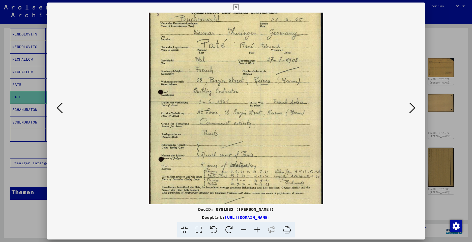
drag, startPoint x: 240, startPoint y: 88, endPoint x: 241, endPoint y: 146, distance: 58.2
click at [241, 146] on img at bounding box center [236, 127] width 174 height 280
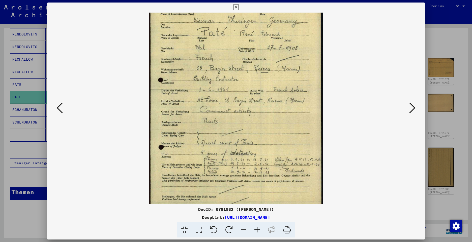
drag, startPoint x: 248, startPoint y: 102, endPoint x: 247, endPoint y: 110, distance: 8.0
click at [247, 110] on img at bounding box center [236, 115] width 174 height 280
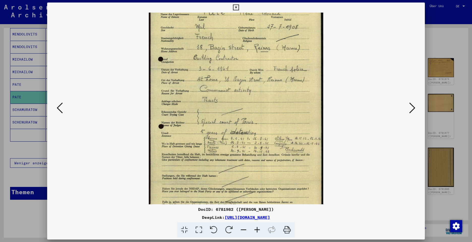
drag, startPoint x: 254, startPoint y: 143, endPoint x: 254, endPoint y: 126, distance: 16.1
click at [254, 126] on img at bounding box center [236, 94] width 174 height 280
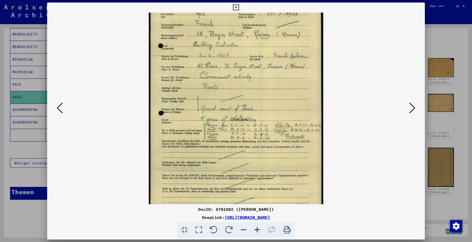
drag, startPoint x: 259, startPoint y: 147, endPoint x: 258, endPoint y: 132, distance: 15.1
click at [258, 132] on img at bounding box center [236, 81] width 174 height 280
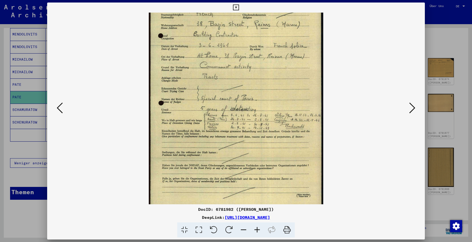
scroll to position [88, 0]
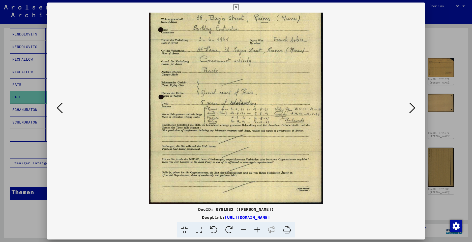
drag, startPoint x: 258, startPoint y: 148, endPoint x: 257, endPoint y: 131, distance: 17.4
click at [257, 131] on img at bounding box center [236, 64] width 174 height 280
click at [410, 110] on icon at bounding box center [412, 108] width 6 height 12
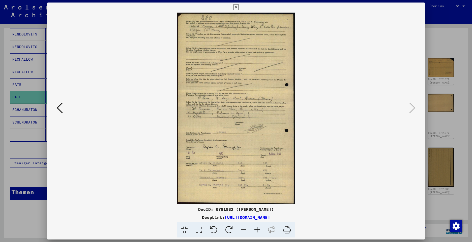
click at [257, 230] on icon at bounding box center [257, 230] width 14 height 15
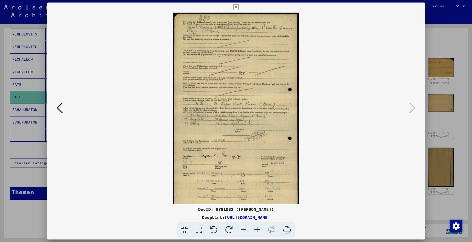
click at [257, 230] on icon at bounding box center [257, 230] width 14 height 15
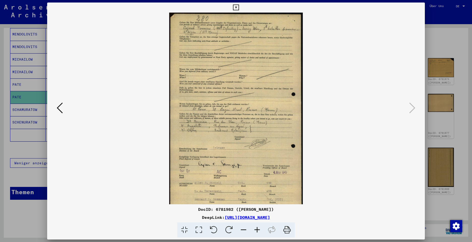
click at [257, 230] on icon at bounding box center [257, 230] width 14 height 15
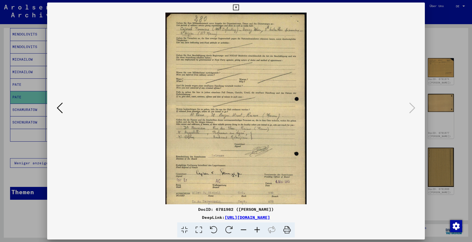
click at [257, 230] on icon at bounding box center [257, 230] width 14 height 15
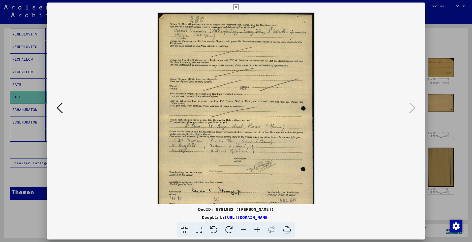
click at [257, 230] on icon at bounding box center [257, 230] width 14 height 15
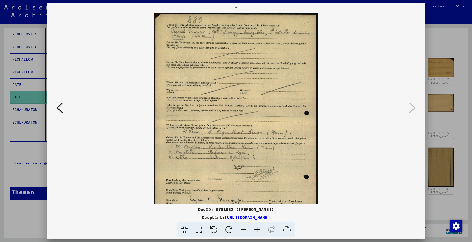
click at [257, 230] on icon at bounding box center [257, 230] width 14 height 15
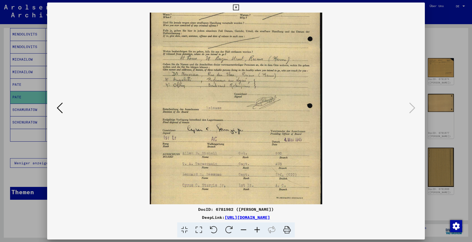
scroll to position [88, 0]
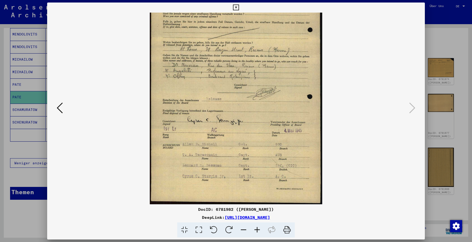
drag, startPoint x: 225, startPoint y: 194, endPoint x: 221, endPoint y: 96, distance: 97.8
click at [221, 96] on img at bounding box center [236, 64] width 172 height 280
click at [237, 8] on icon at bounding box center [236, 8] width 6 height 6
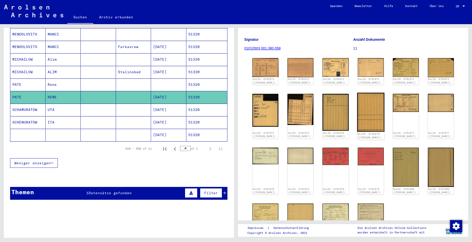
scroll to position [145, 0]
